Goal: Information Seeking & Learning: Learn about a topic

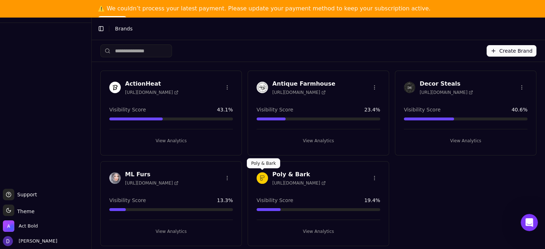
click at [271, 165] on p "Poly & Bark" at bounding box center [263, 164] width 25 height 6
click at [276, 173] on html "Support Support Toggle theme Theme Act Bold [PERSON_NAME] Toggle Sidebar Brands…" at bounding box center [272, 133] width 545 height 266
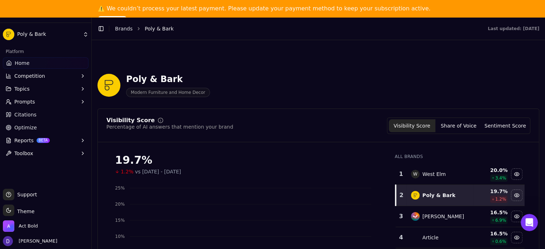
click at [241, 35] on button "[DATE] - [DATE]" at bounding box center [212, 29] width 57 height 13
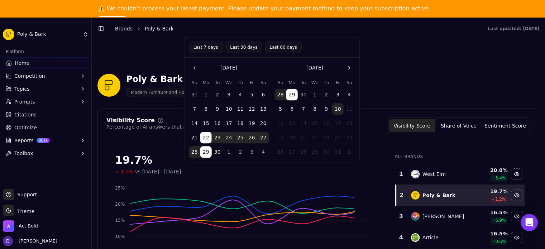
scroll to position [48, 0]
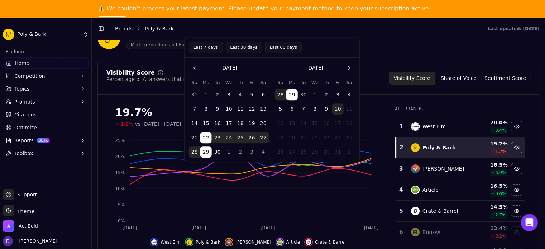
click at [200, 46] on button "Last 7 days" at bounding box center [206, 47] width 34 height 11
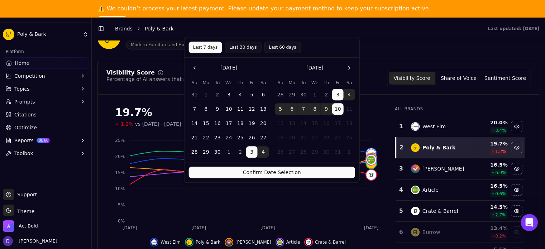
click at [259, 178] on div "Confirm Date Selection" at bounding box center [272, 172] width 175 height 20
click at [261, 175] on button "Confirm Date Selection" at bounding box center [272, 172] width 166 height 11
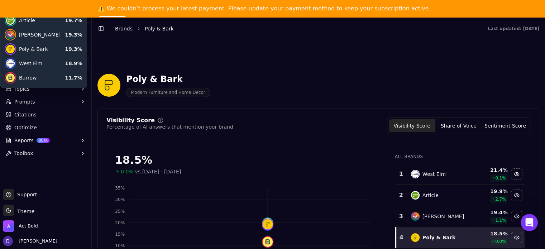
scroll to position [95, 0]
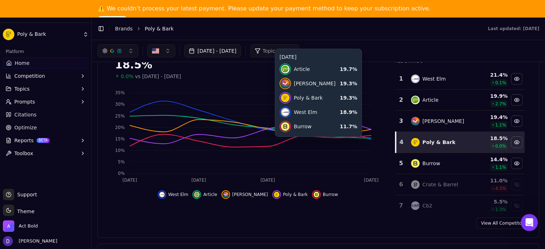
click at [260, 39] on div "Visibility Score Percentage of AI answers that mention your brand Visibility Sc…" at bounding box center [318, 30] width 424 height 16
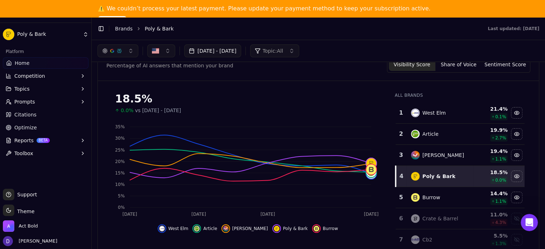
scroll to position [48, 0]
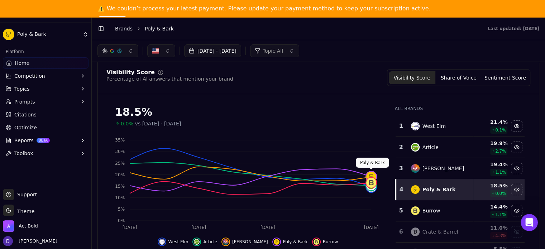
click at [466, 72] on button "Share of Voice" at bounding box center [459, 77] width 47 height 13
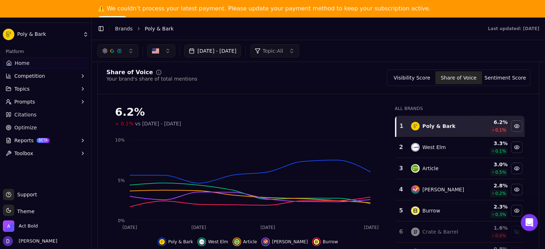
click at [212, 51] on button "[DATE] - [DATE]" at bounding box center [212, 50] width 57 height 13
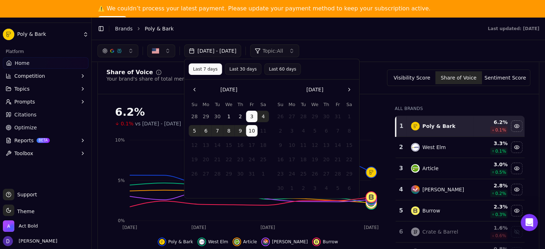
click at [380, 50] on div "[DATE] - [DATE] Topic: All" at bounding box center [319, 50] width 442 height 13
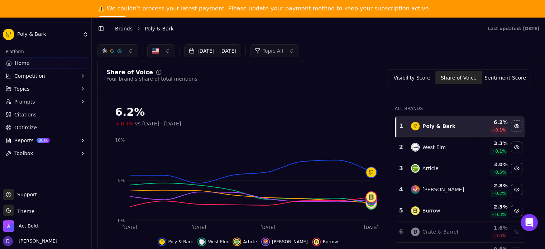
scroll to position [66, 0]
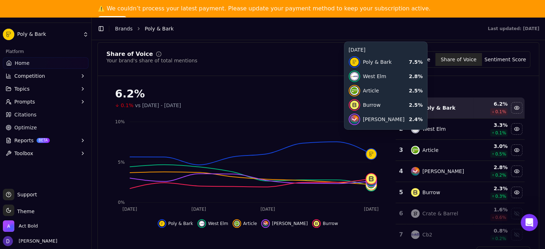
click at [497, 247] on link "View All Competitors" at bounding box center [504, 252] width 54 height 11
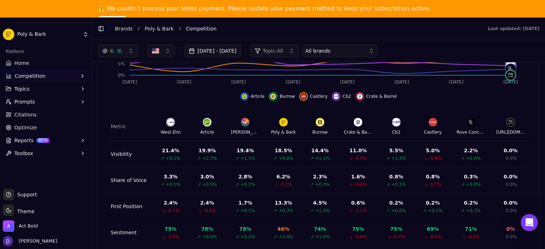
scroll to position [192, 0]
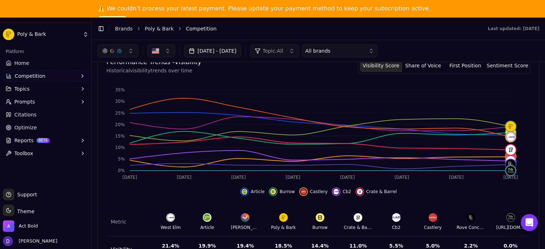
click at [25, 64] on span "Home" at bounding box center [21, 63] width 15 height 7
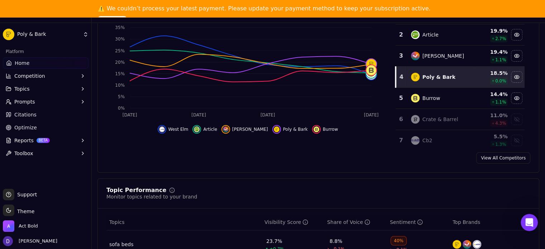
scroll to position [287, 0]
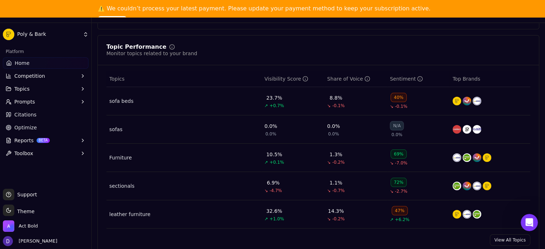
click at [499, 238] on link "View All Topics" at bounding box center [510, 239] width 41 height 11
